Goal: Check status: Check status

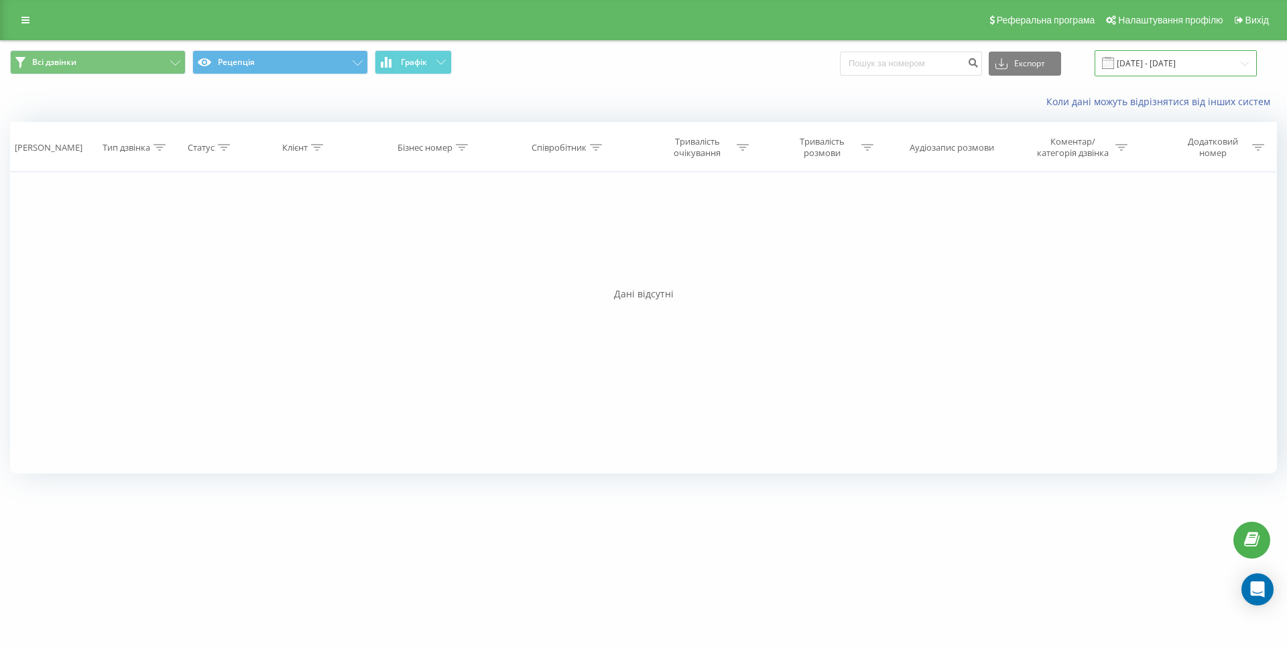
click at [1152, 54] on input "[DATE] - [DATE]" at bounding box center [1175, 63] width 162 height 26
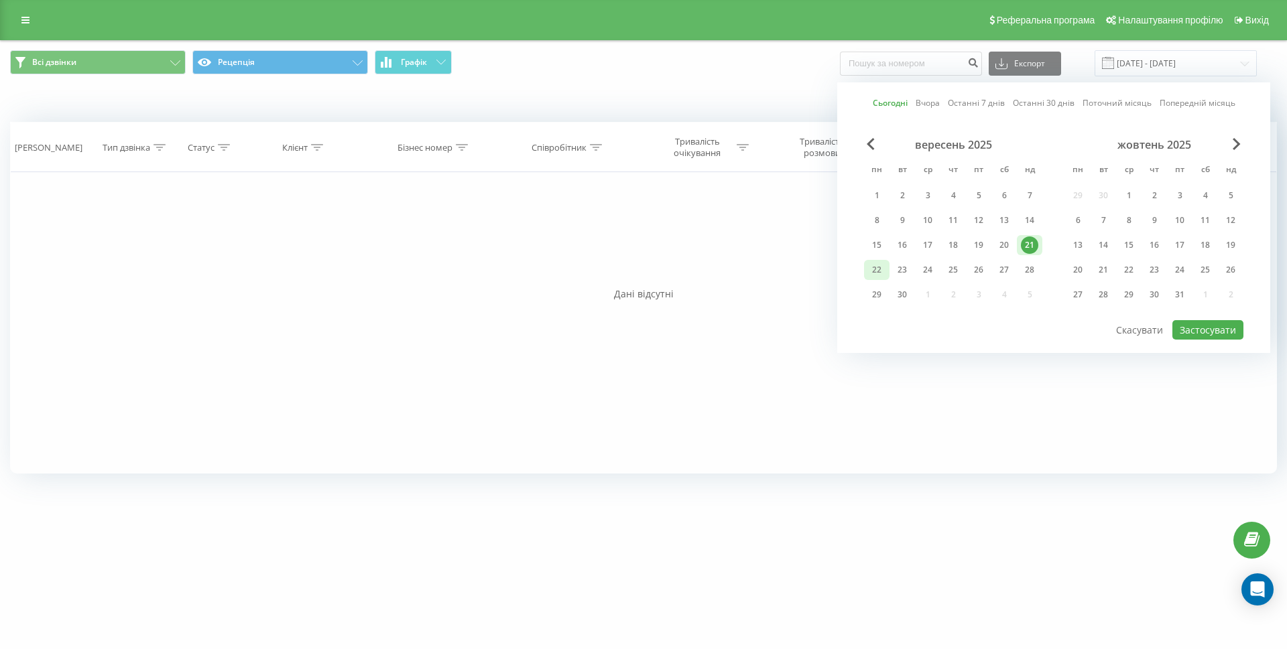
click at [884, 267] on div "22" at bounding box center [876, 269] width 17 height 17
drag, startPoint x: 1226, startPoint y: 324, endPoint x: 1192, endPoint y: 326, distance: 34.2
click at [1226, 325] on button "Застосувати" at bounding box center [1207, 329] width 71 height 19
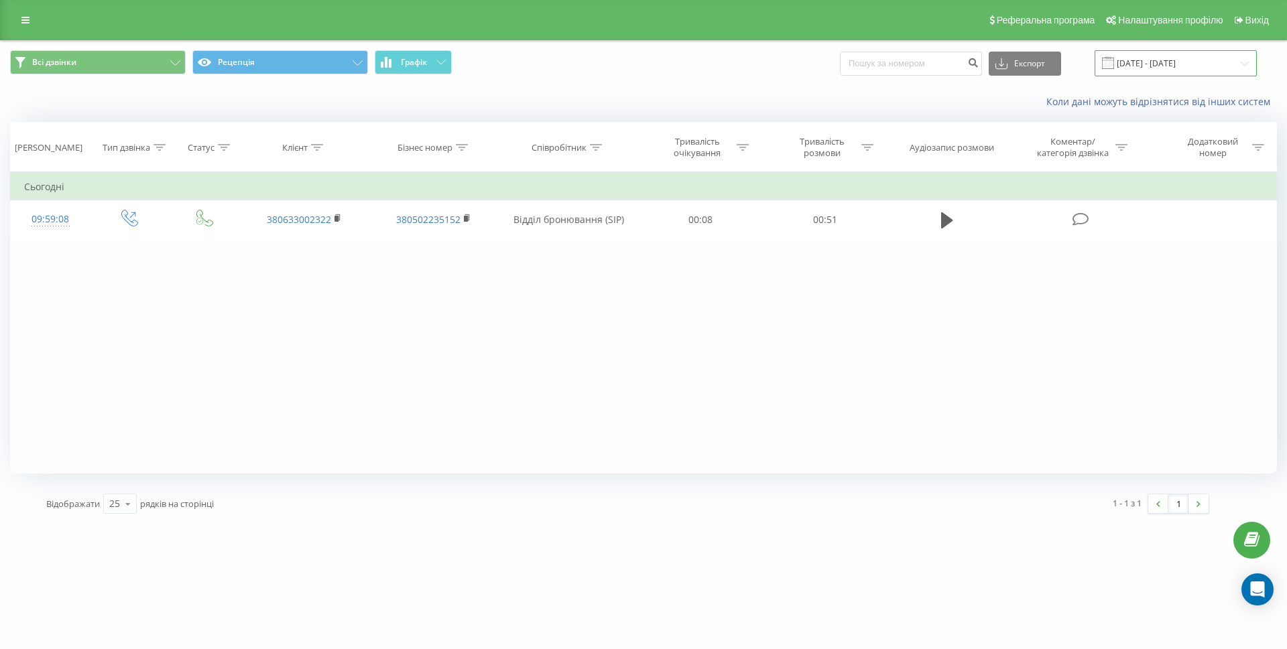
click at [1161, 60] on input "[DATE] - [DATE]" at bounding box center [1175, 63] width 162 height 26
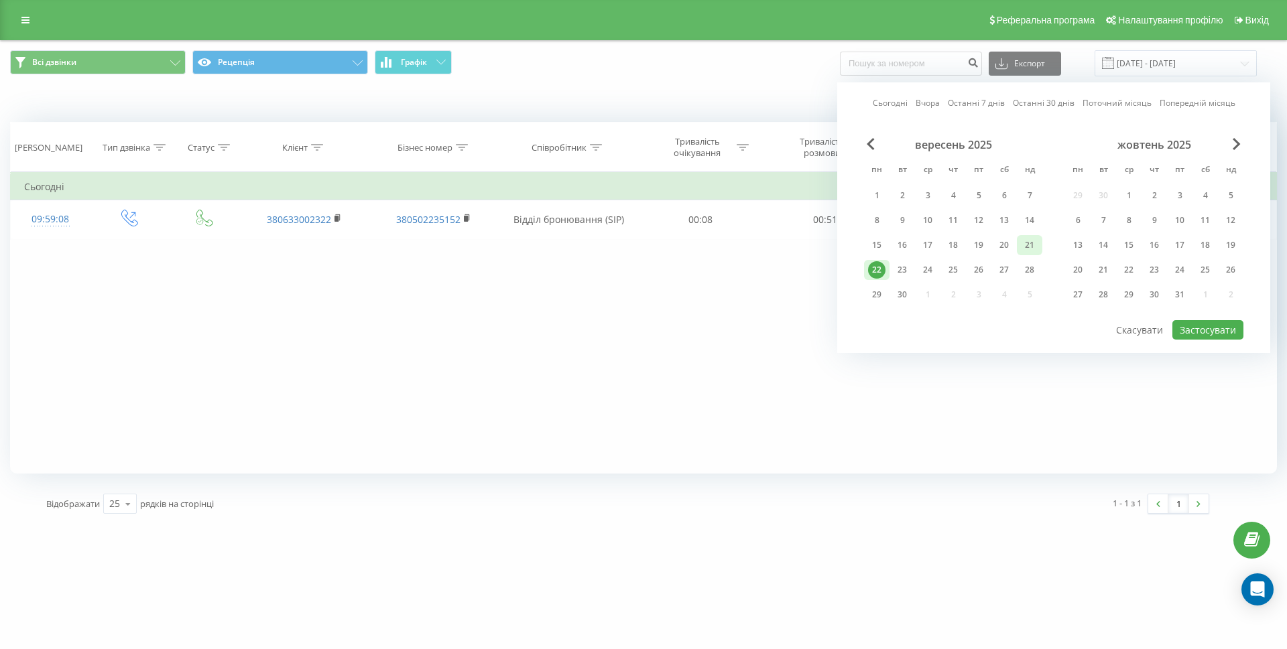
click at [1024, 245] on div "21" at bounding box center [1029, 245] width 17 height 17
click at [1189, 329] on button "Застосувати" at bounding box center [1207, 329] width 71 height 19
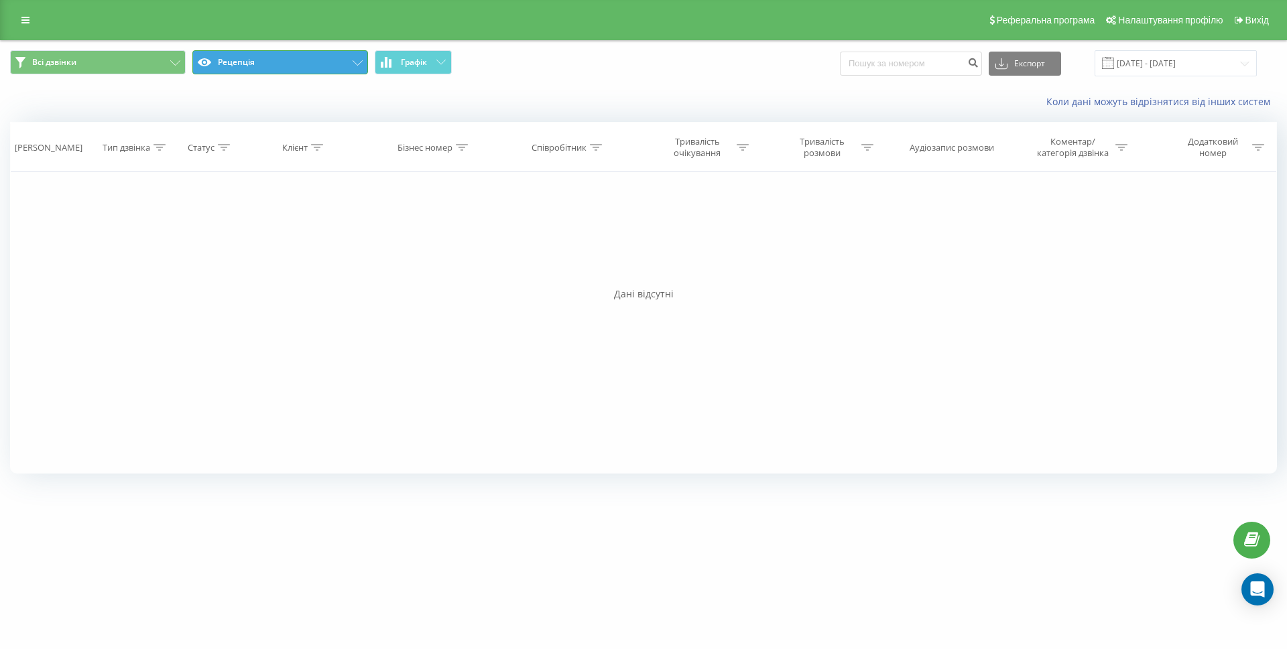
click at [324, 61] on button "Рецепція" at bounding box center [280, 62] width 176 height 24
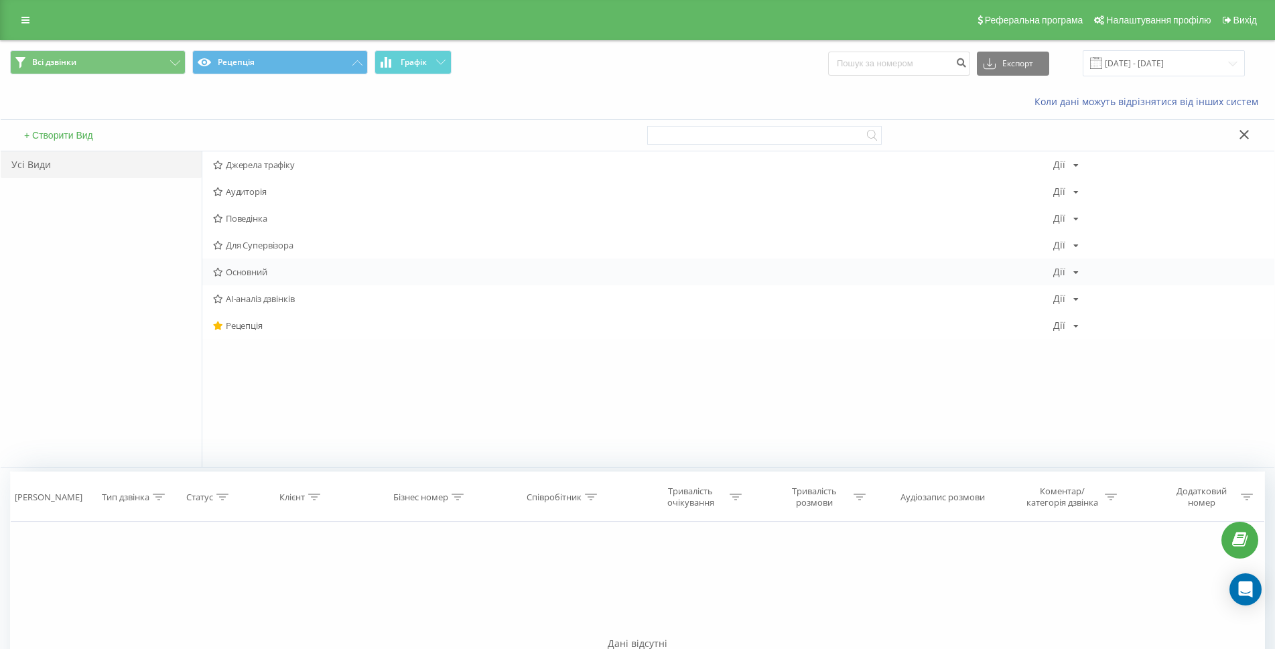
click at [261, 270] on span "Основний" at bounding box center [633, 271] width 840 height 9
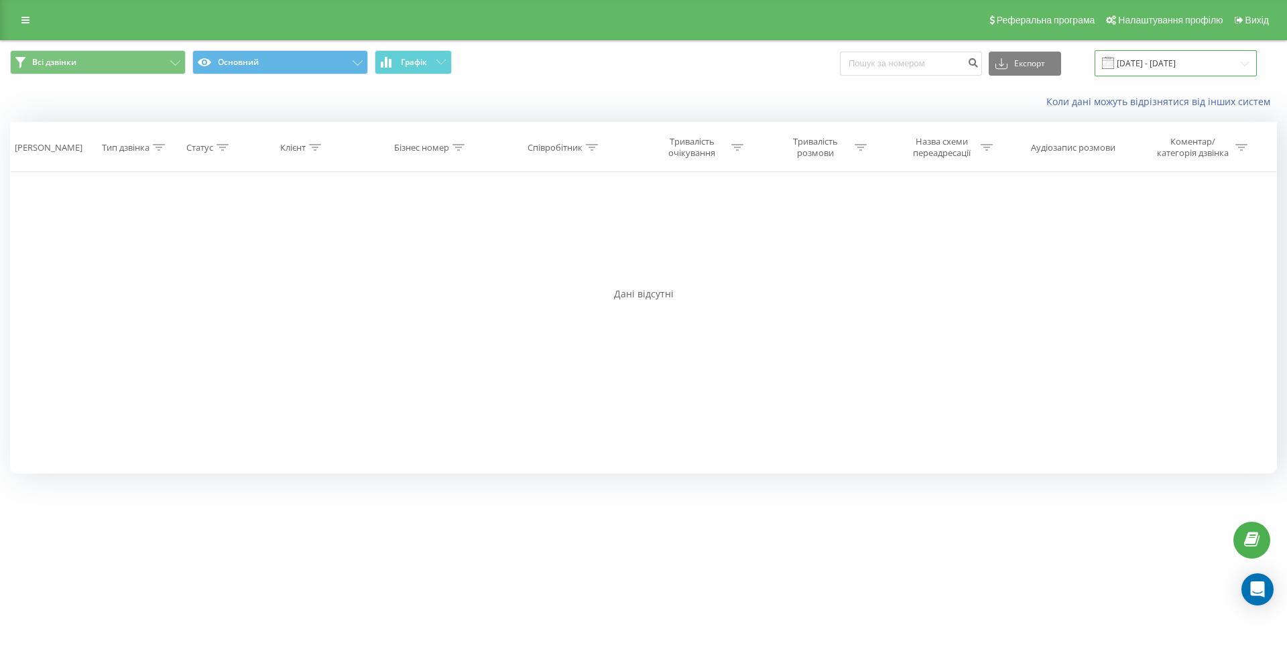
click at [1147, 67] on input "[DATE] - [DATE]" at bounding box center [1175, 63] width 162 height 26
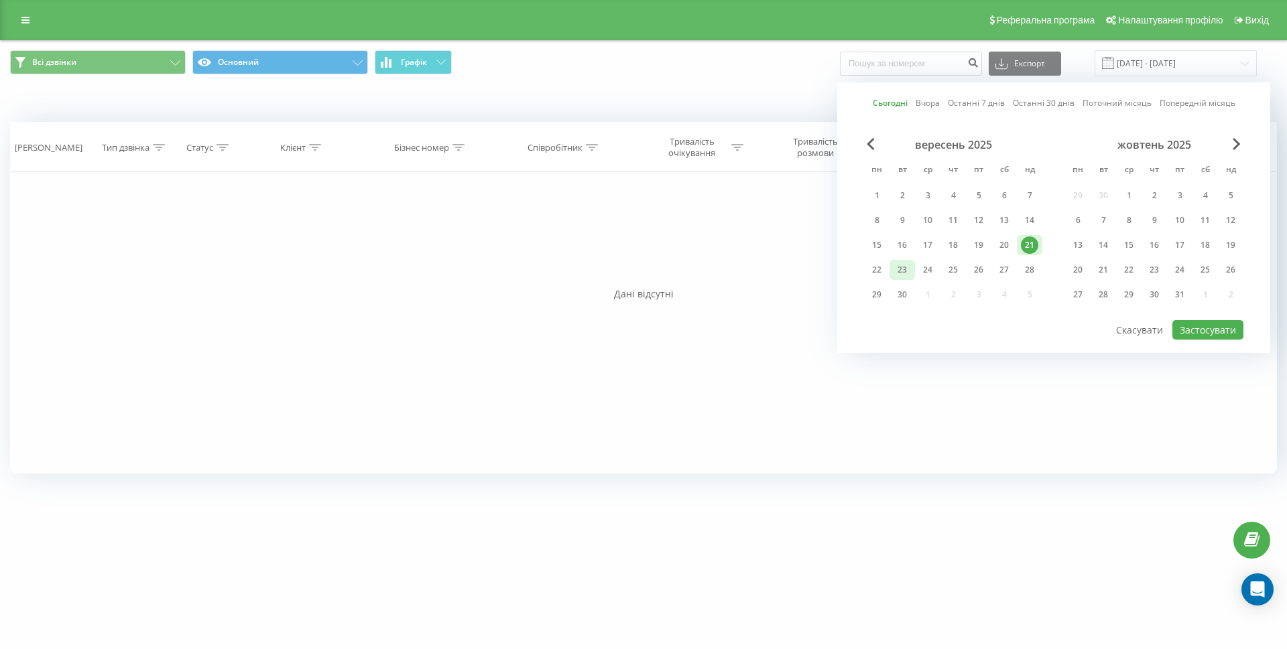
drag, startPoint x: 879, startPoint y: 268, endPoint x: 897, endPoint y: 269, distance: 17.4
click at [879, 269] on div "22" at bounding box center [876, 269] width 17 height 17
click at [1210, 321] on button "Застосувати" at bounding box center [1207, 329] width 71 height 19
type input "[DATE] - [DATE]"
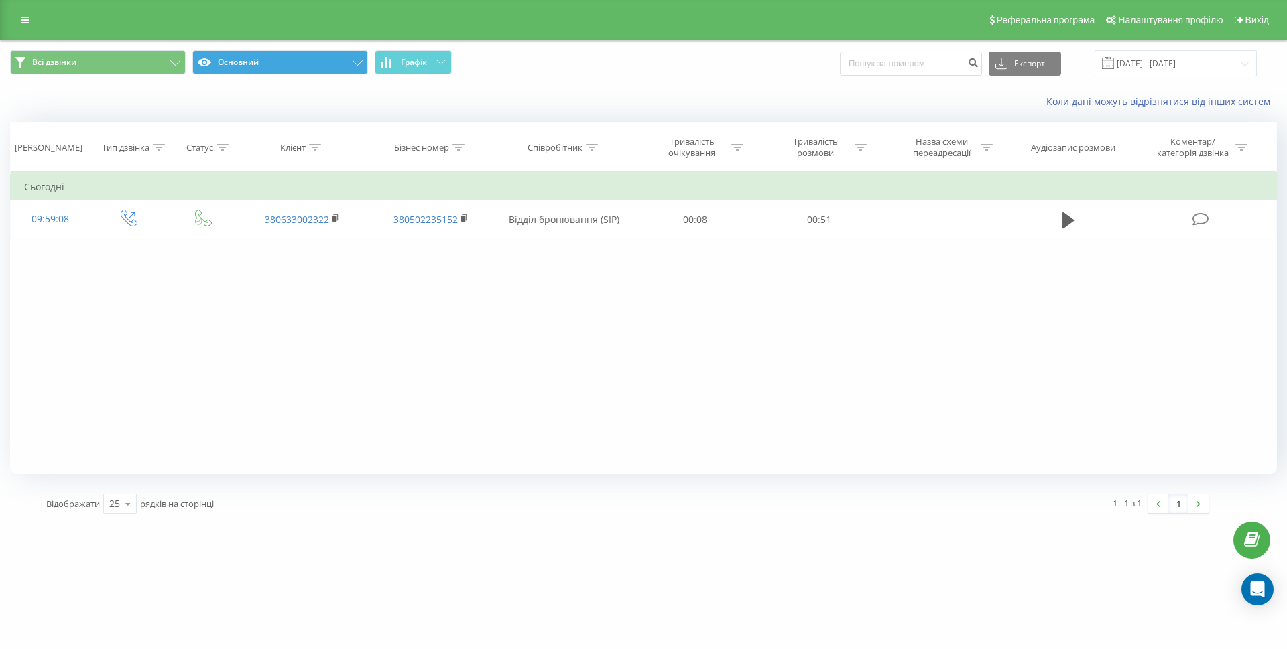
drag, startPoint x: 279, startPoint y: 48, endPoint x: 285, endPoint y: 61, distance: 14.7
click at [281, 54] on div "Всі дзвінки Основний Графік Експорт .csv .xls .xlsx [DATE] - [DATE]" at bounding box center [643, 63] width 1285 height 45
click at [285, 61] on button "Основний" at bounding box center [280, 62] width 176 height 24
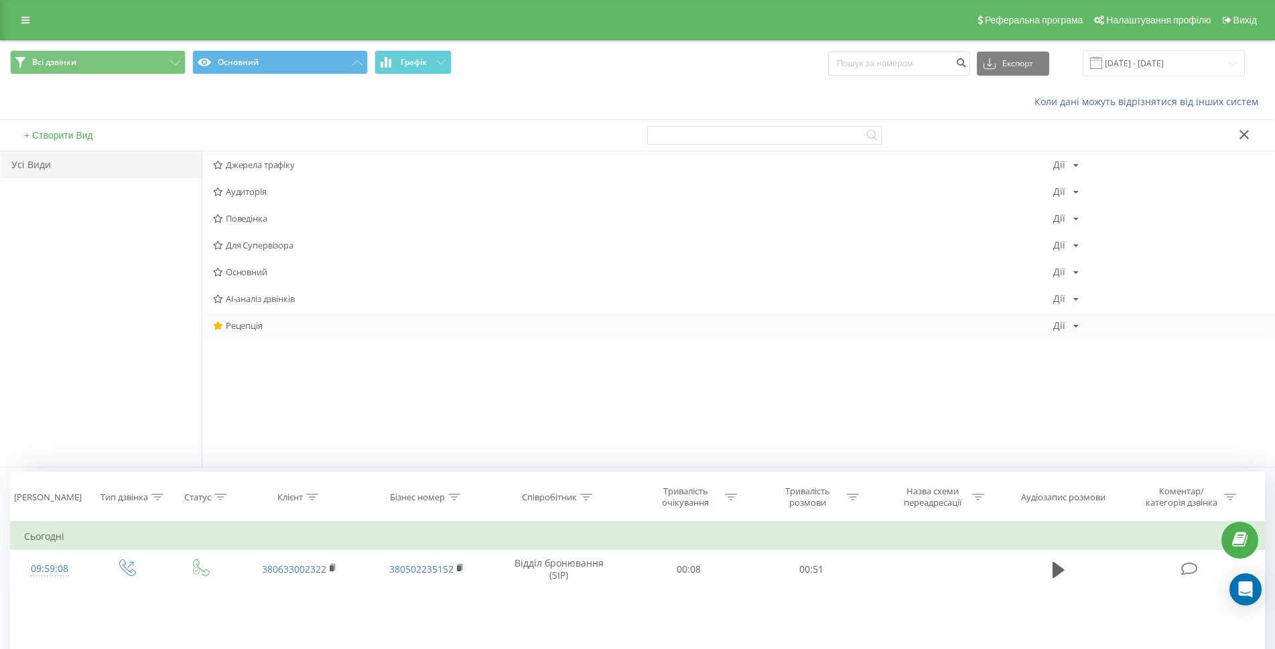
click at [254, 324] on span "Рецепція" at bounding box center [633, 325] width 840 height 9
